Goal: Transaction & Acquisition: Purchase product/service

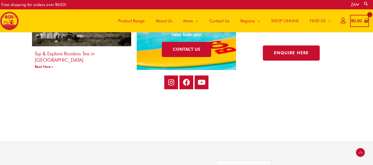
scroll to position [1044, 0]
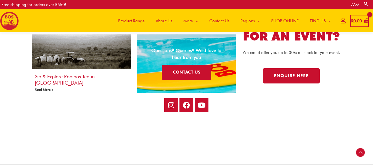
click at [42, 88] on link "Read More »" at bounding box center [44, 90] width 18 height 4
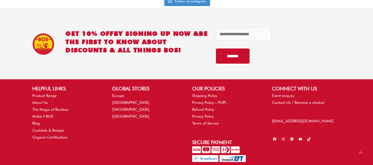
scroll to position [2496, 0]
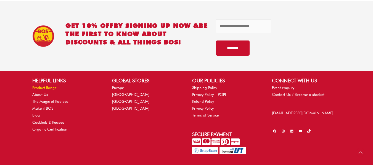
click at [53, 86] on link "Product Range" at bounding box center [44, 88] width 24 height 4
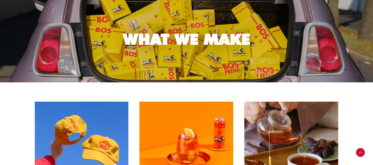
scroll to position [110, 0]
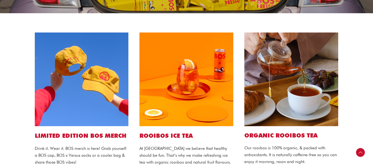
click at [158, 76] on img at bounding box center [186, 80] width 94 height 94
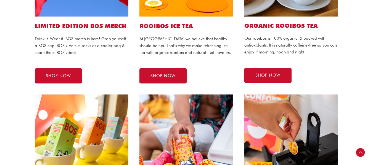
scroll to position [221, 0]
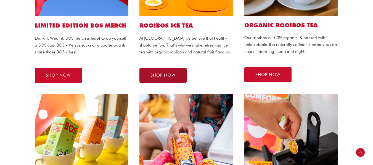
click at [171, 83] on link "SHOP NOW" at bounding box center [162, 75] width 47 height 15
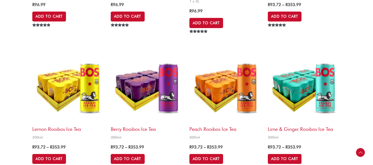
scroll to position [552, 0]
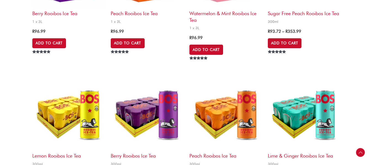
click at [78, 109] on img at bounding box center [68, 113] width 73 height 73
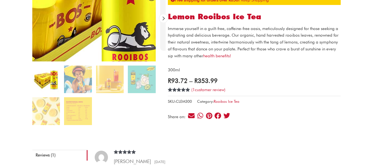
scroll to position [138, 0]
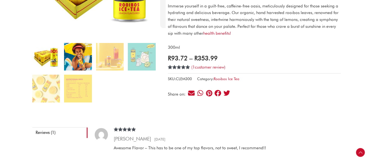
click at [86, 61] on img at bounding box center [78, 57] width 28 height 28
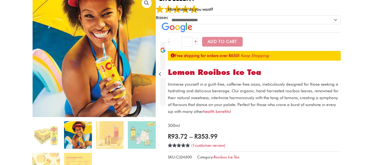
scroll to position [55, 0]
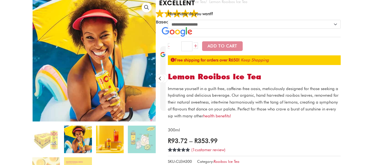
click at [111, 135] on img at bounding box center [110, 140] width 28 height 28
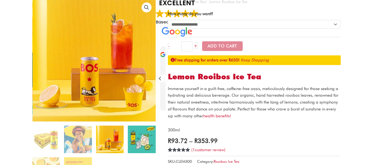
click at [145, 140] on img at bounding box center [142, 140] width 28 height 28
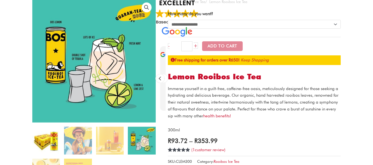
click at [55, 137] on img at bounding box center [46, 141] width 28 height 28
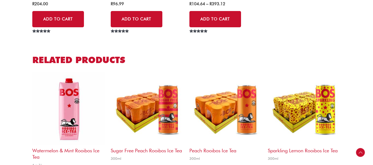
scroll to position [469, 0]
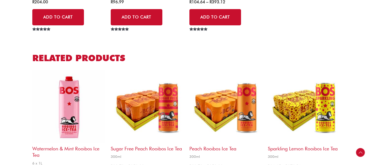
click at [229, 120] on img at bounding box center [225, 106] width 73 height 73
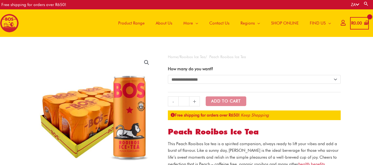
drag, startPoint x: 0, startPoint y: 0, endPoint x: 89, endPoint y: 113, distance: 143.9
click at [89, 113] on img at bounding box center [142, 164] width 221 height 221
click at [89, 113] on img at bounding box center [97, 117] width 221 height 221
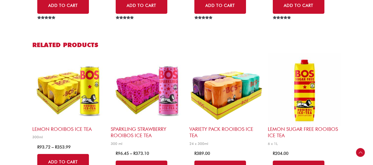
scroll to position [442, 0]
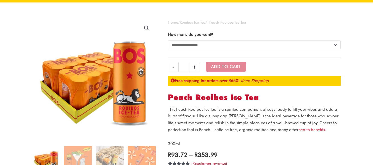
scroll to position [0, 0]
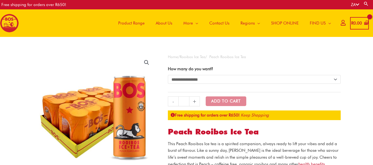
click at [199, 78] on select "**********" at bounding box center [254, 79] width 173 height 9
click at [138, 23] on span "Product Range" at bounding box center [131, 23] width 27 height 17
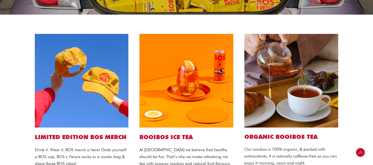
scroll to position [110, 0]
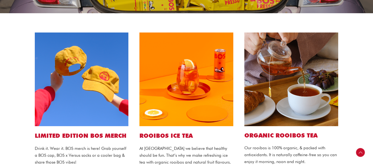
click at [188, 88] on img at bounding box center [186, 80] width 94 height 94
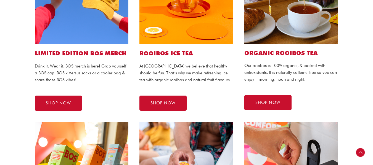
scroll to position [193, 0]
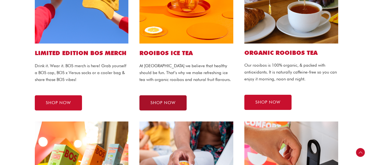
click at [177, 104] on link "SHOP NOW" at bounding box center [162, 103] width 47 height 15
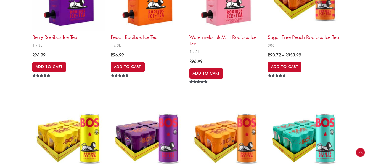
scroll to position [552, 0]
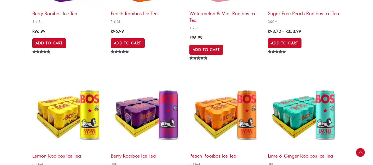
click at [152, 113] on img at bounding box center [147, 113] width 73 height 73
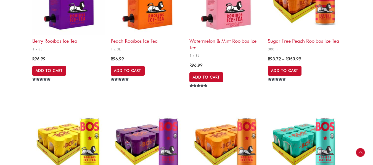
scroll to position [580, 0]
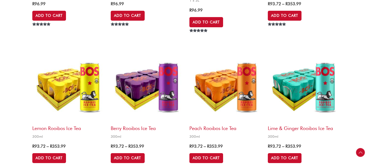
click at [295, 81] on img at bounding box center [304, 86] width 73 height 73
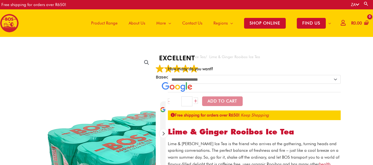
drag, startPoint x: 91, startPoint y: 99, endPoint x: 110, endPoint y: 138, distance: 43.7
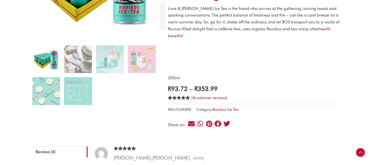
scroll to position [110, 0]
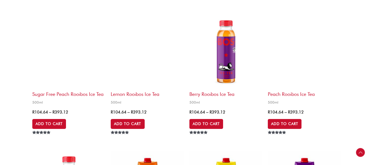
scroll to position [883, 0]
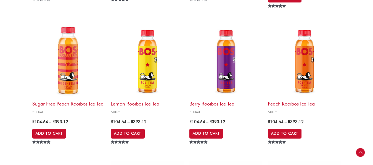
click at [70, 68] on img at bounding box center [68, 61] width 73 height 73
